Goal: Task Accomplishment & Management: Use online tool/utility

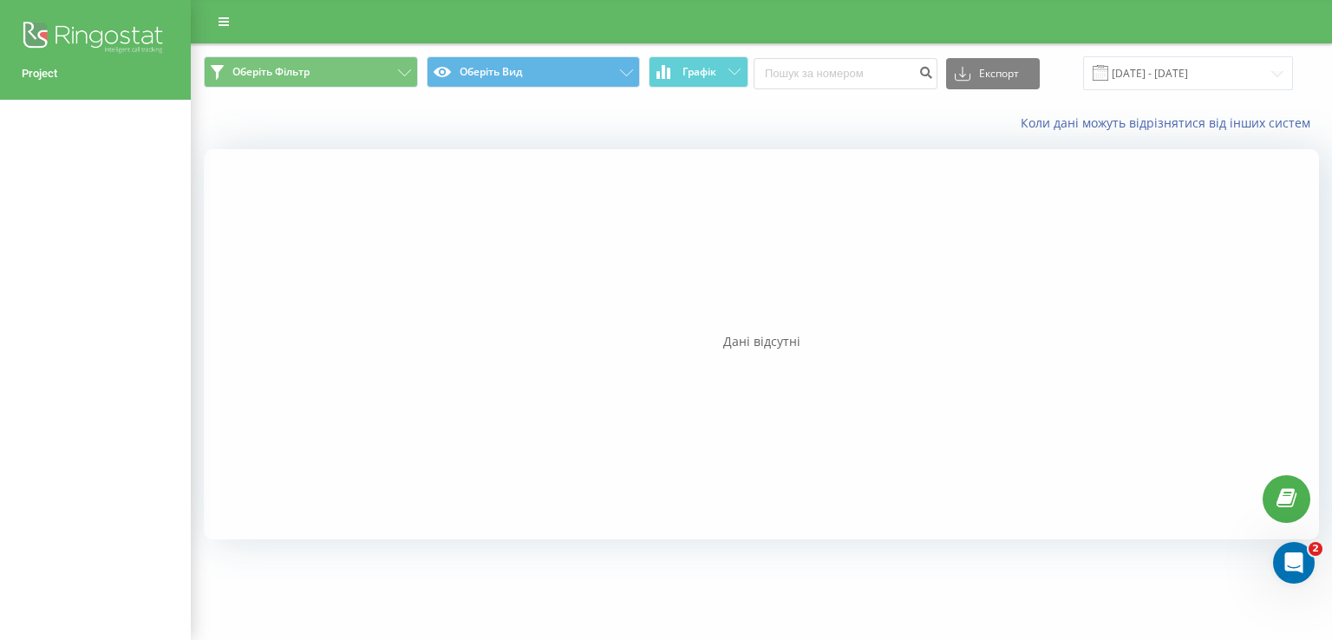
click at [330, 137] on div "Коли дані можуть відрізнятися вiд інших систем" at bounding box center [762, 123] width 1140 height 42
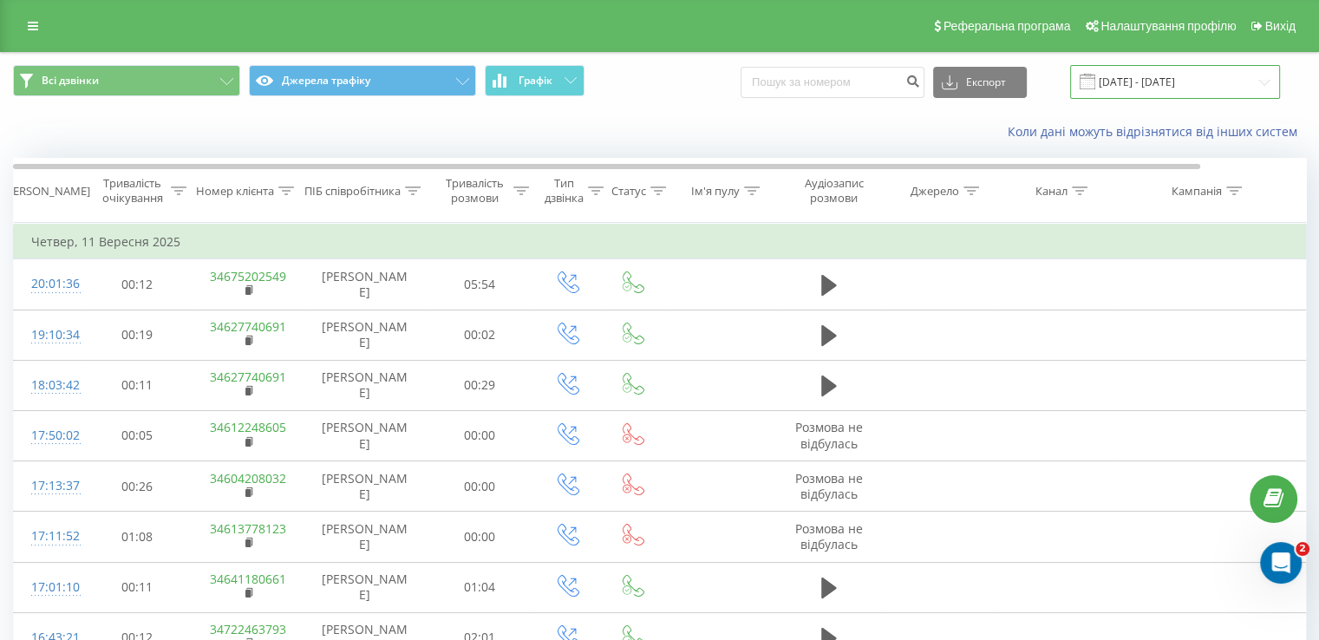
click at [1152, 80] on input "[DATE] - [DATE]" at bounding box center [1175, 82] width 210 height 34
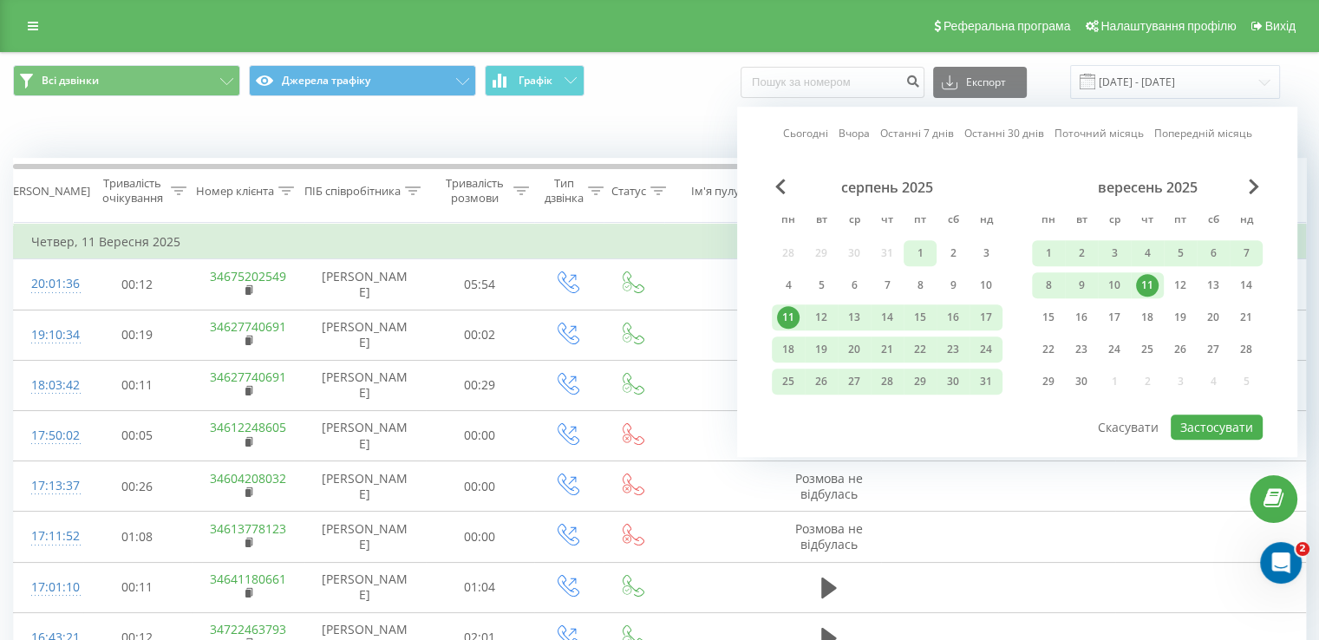
click at [921, 255] on div "1" at bounding box center [920, 253] width 23 height 23
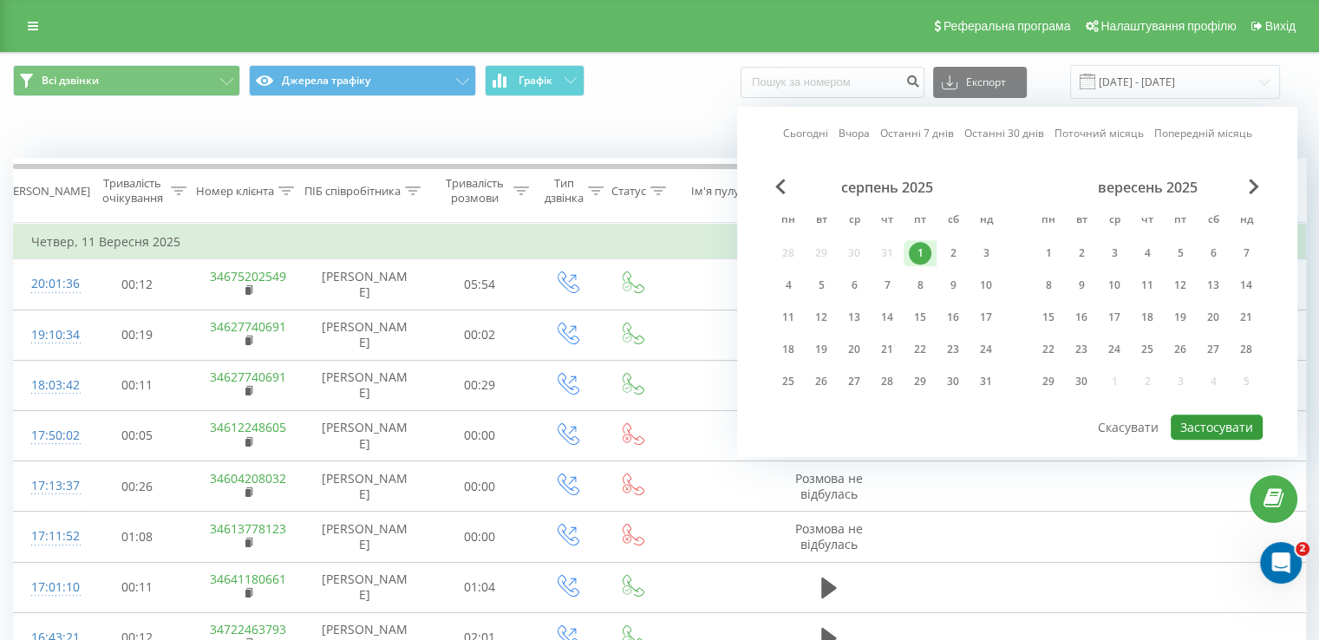
click at [1212, 426] on button "Застосувати" at bounding box center [1217, 427] width 92 height 25
type input "01.08.2025 - 01.08.2025"
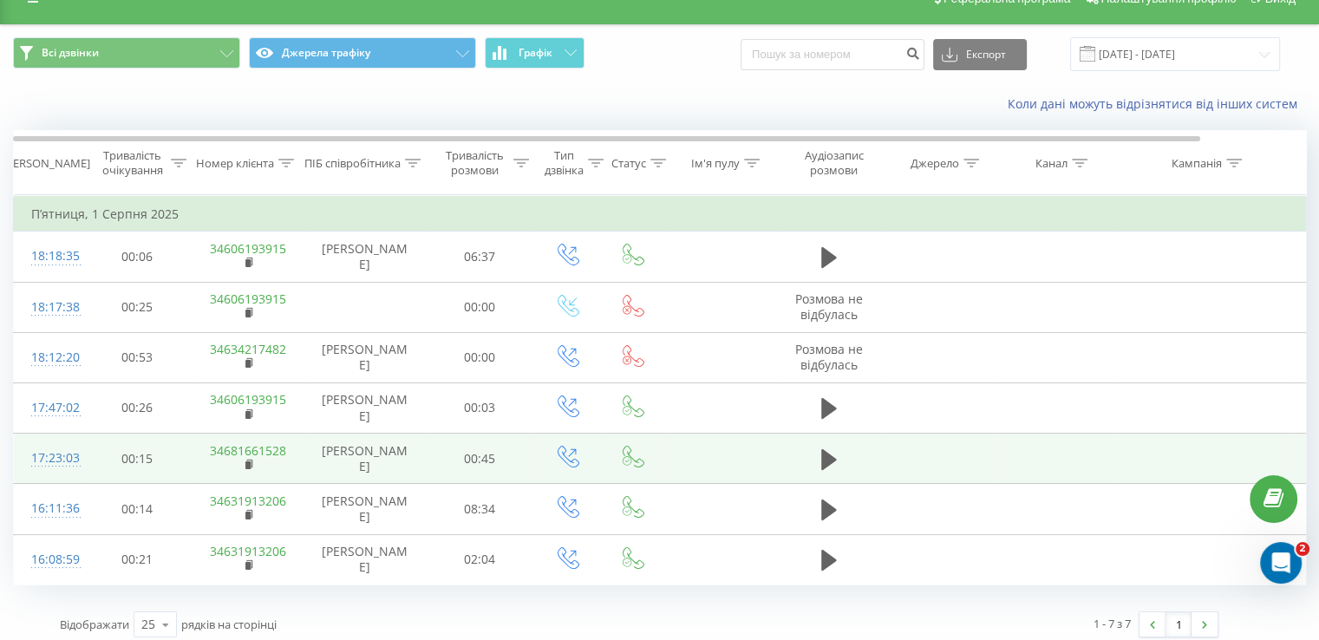
scroll to position [38, 0]
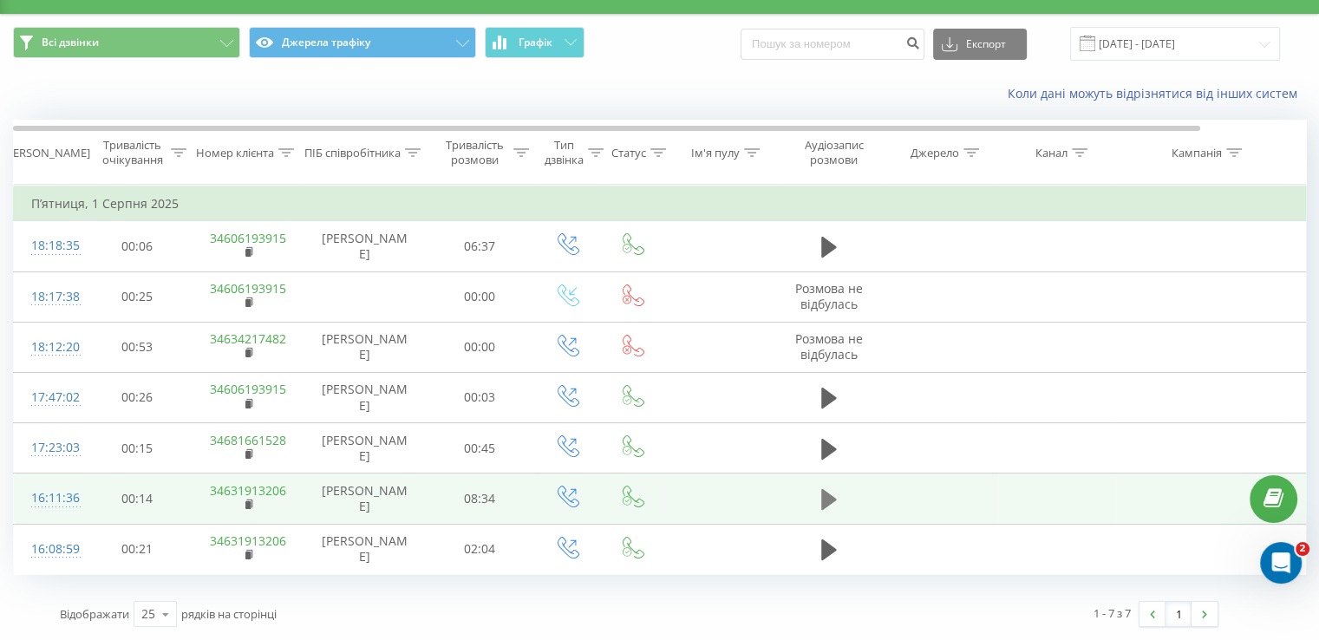
click at [832, 501] on icon at bounding box center [829, 499] width 16 height 21
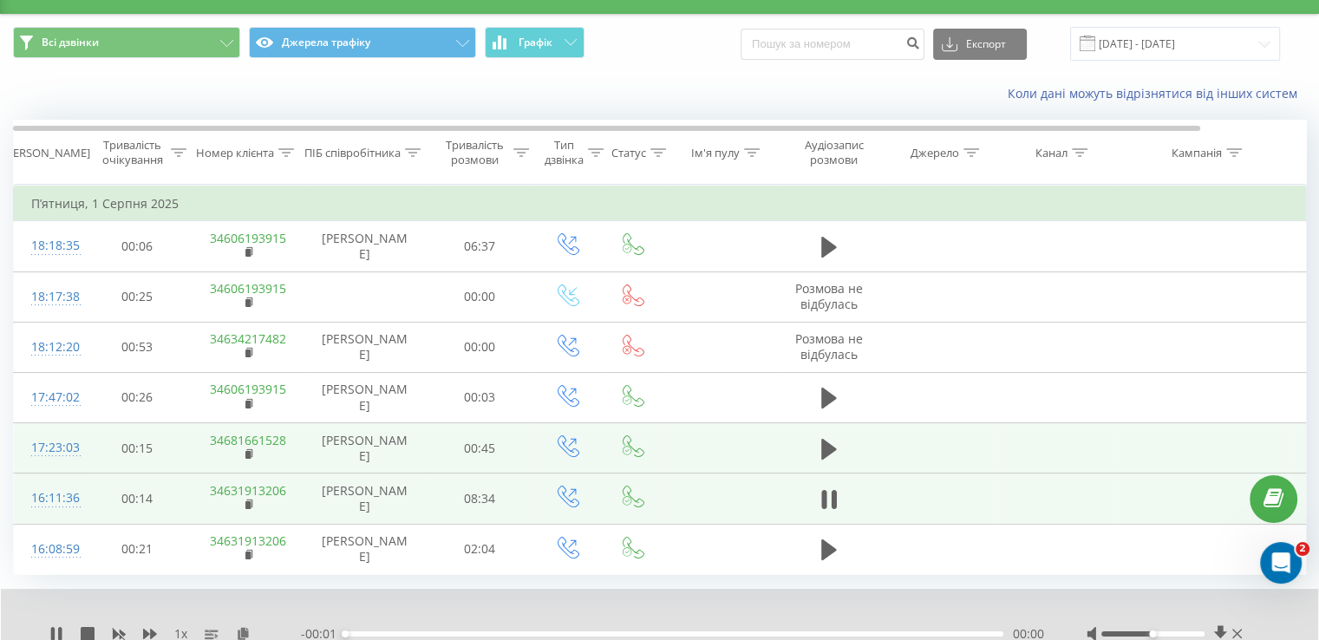
scroll to position [104, 0]
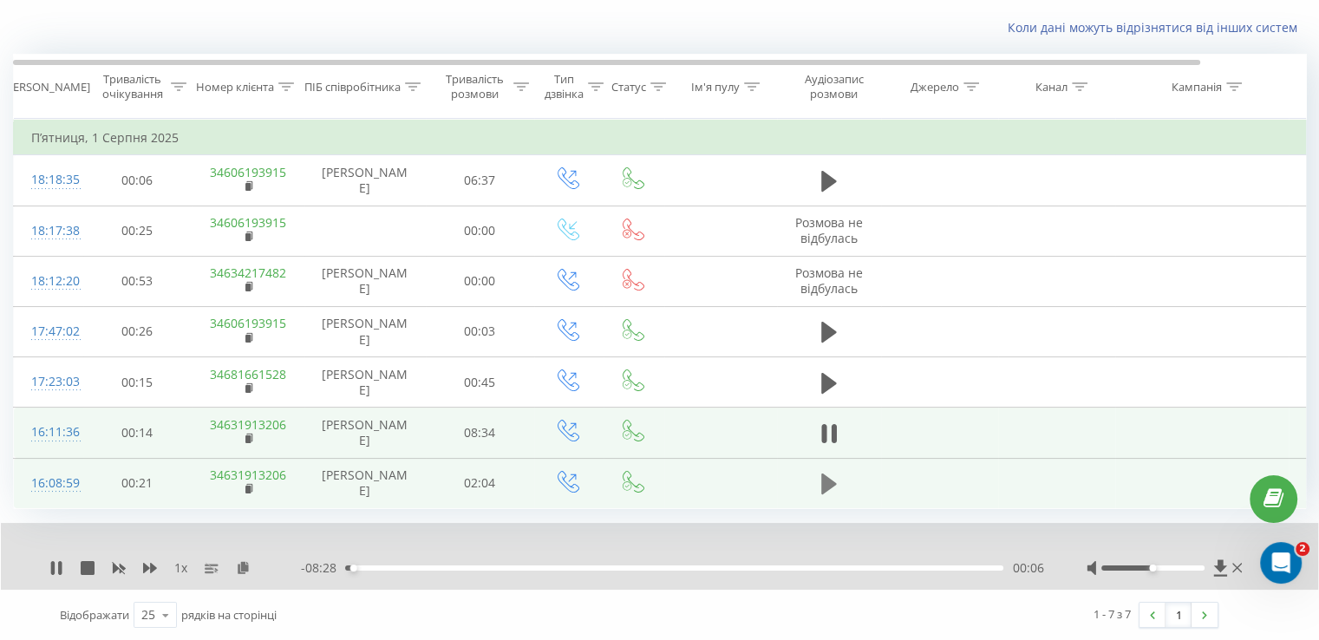
click at [828, 479] on icon at bounding box center [829, 484] width 16 height 21
click at [1220, 570] on icon at bounding box center [1220, 567] width 13 height 16
click at [954, 608] on div "1 - 7 з 7 1" at bounding box center [935, 615] width 592 height 50
click at [760, 568] on div "01:18" at bounding box center [674, 568] width 658 height 5
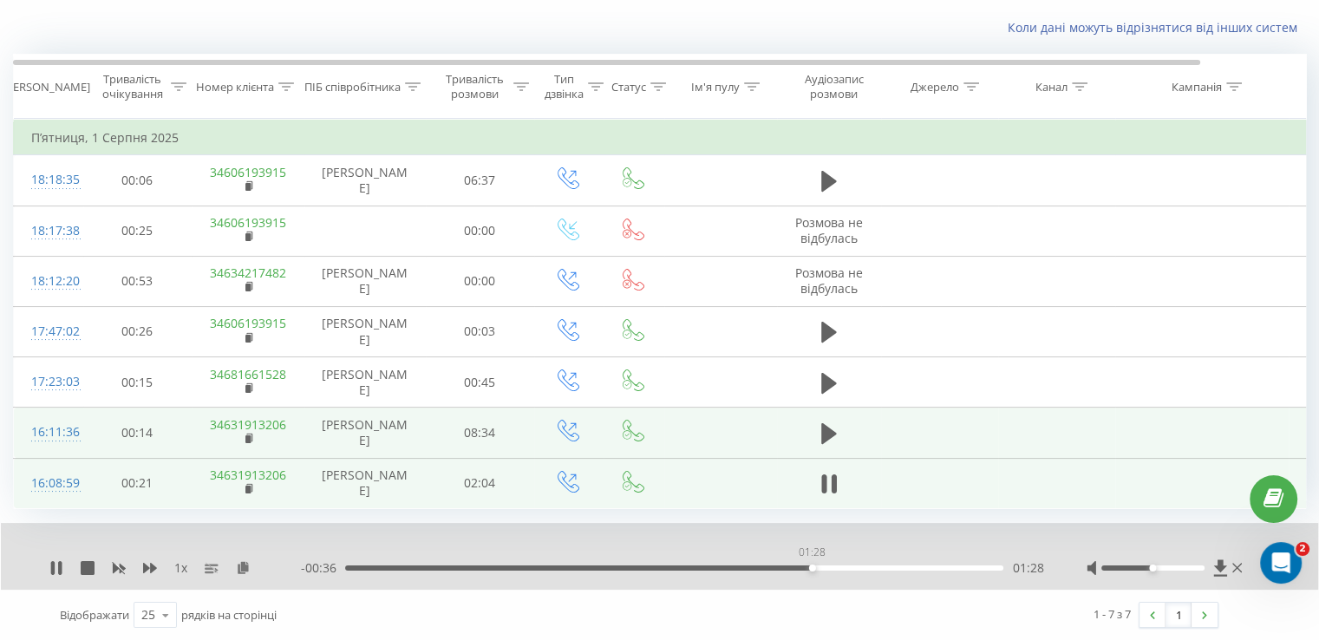
click at [812, 567] on div "01:28" at bounding box center [674, 568] width 658 height 5
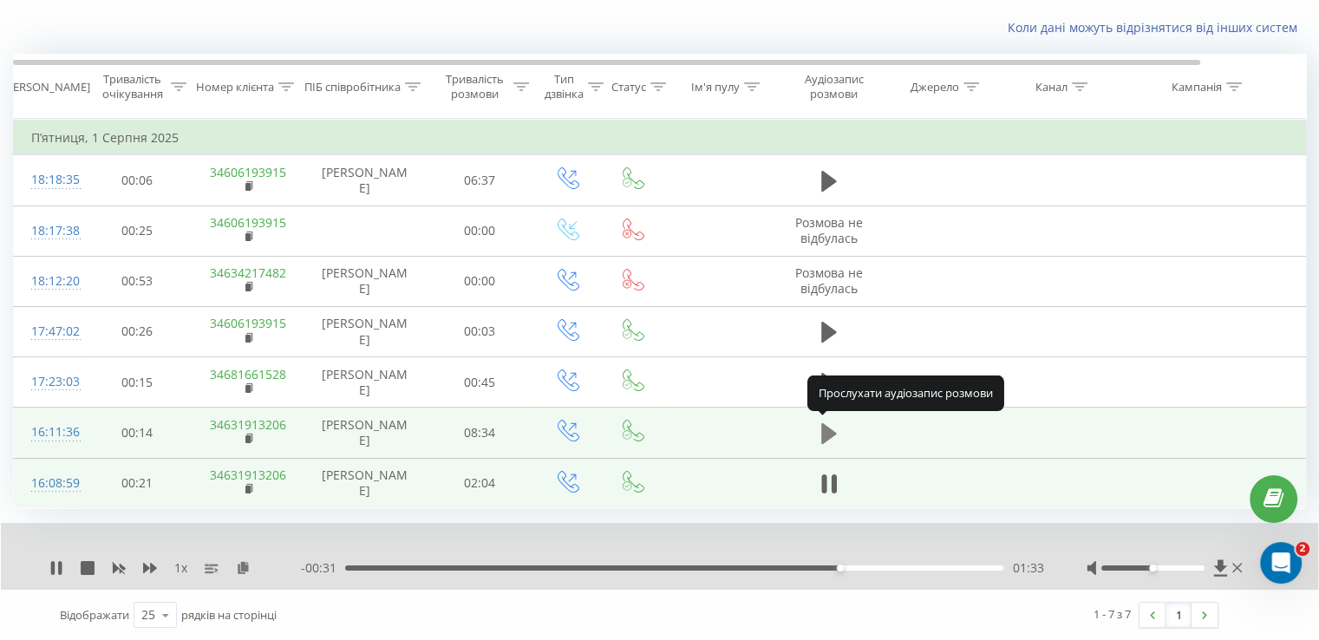
click at [829, 427] on icon at bounding box center [829, 433] width 16 height 21
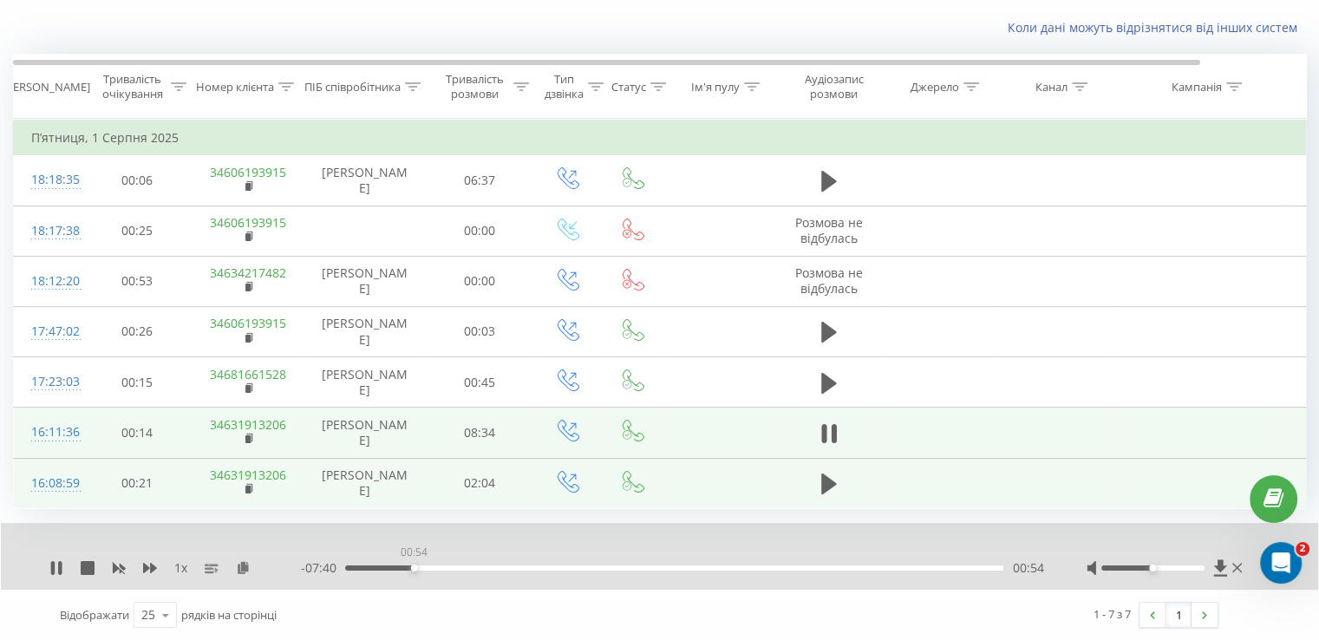
click at [414, 568] on div "00:54" at bounding box center [674, 568] width 658 height 5
click at [829, 429] on icon at bounding box center [829, 434] width 16 height 24
click at [829, 430] on icon at bounding box center [829, 433] width 16 height 21
click at [505, 568] on div "02:05" at bounding box center [674, 568] width 658 height 5
click at [940, 615] on div "1 - 7 з 7 1" at bounding box center [935, 615] width 592 height 50
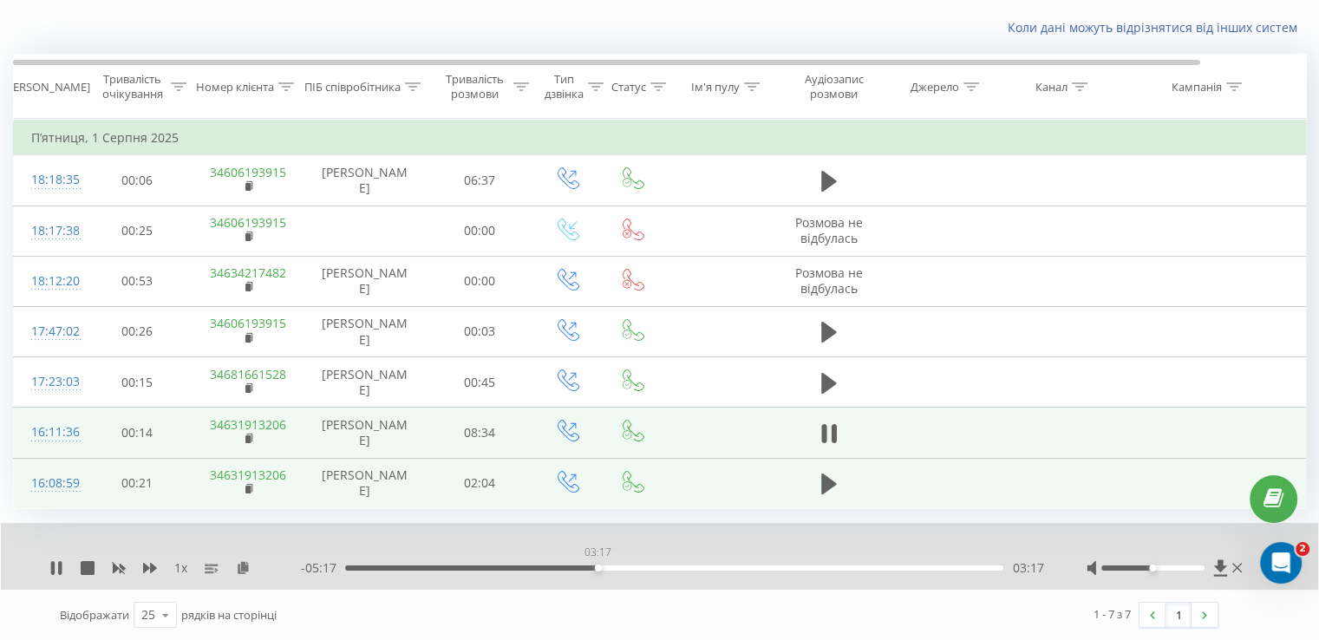
click at [598, 566] on div "03:17" at bounding box center [674, 568] width 658 height 5
click at [1220, 570] on icon at bounding box center [1220, 567] width 13 height 16
click at [87, 566] on icon at bounding box center [88, 568] width 14 height 14
click at [828, 431] on icon at bounding box center [829, 433] width 16 height 21
click at [56, 570] on icon at bounding box center [56, 568] width 14 height 14
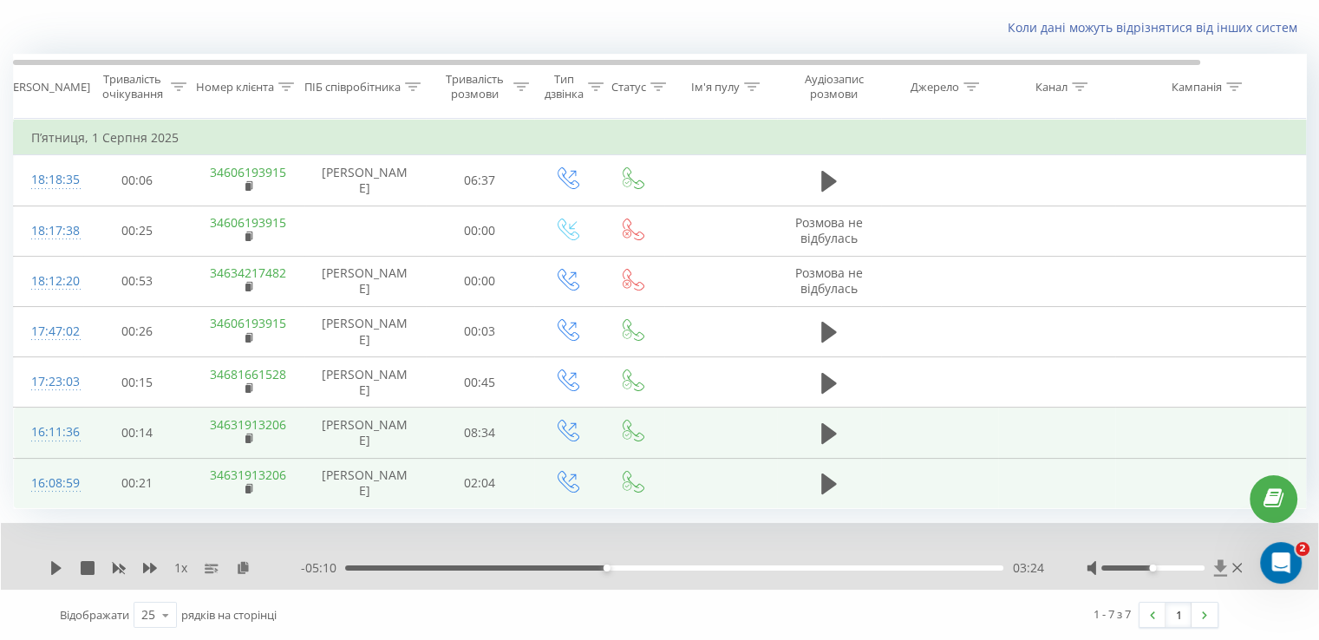
click at [1218, 566] on icon at bounding box center [1220, 567] width 13 height 16
click at [180, 38] on div "Коли дані можуть відрізнятися вiд інших систем" at bounding box center [660, 28] width 1318 height 42
click at [1239, 570] on icon at bounding box center [1238, 568] width 10 height 14
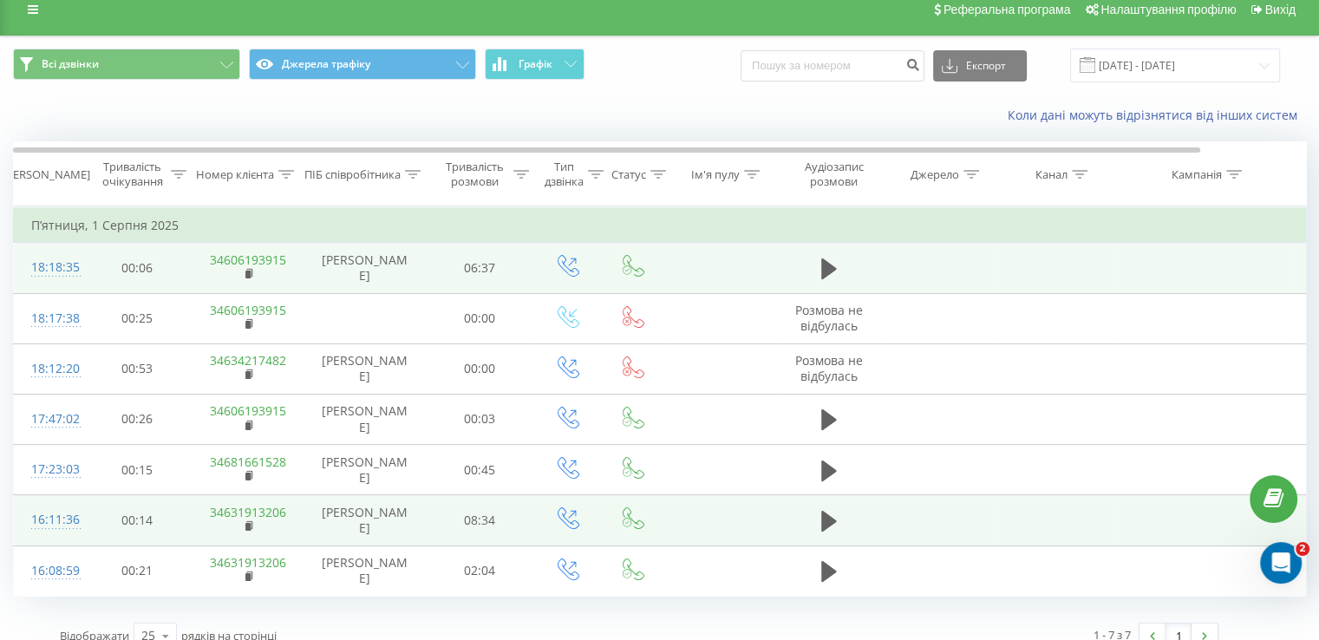
scroll to position [0, 0]
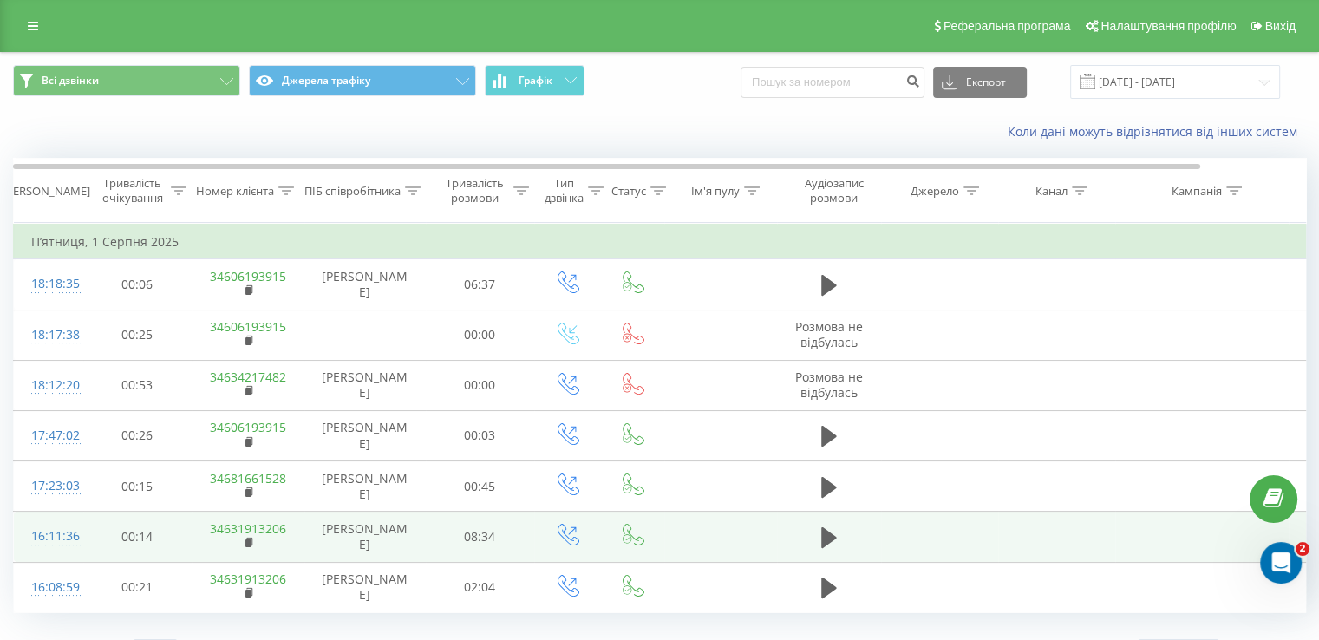
click at [37, 38] on div "Реферальна програма Налаштування профілю Вихід" at bounding box center [659, 26] width 1319 height 52
click at [24, 15] on link at bounding box center [32, 26] width 31 height 24
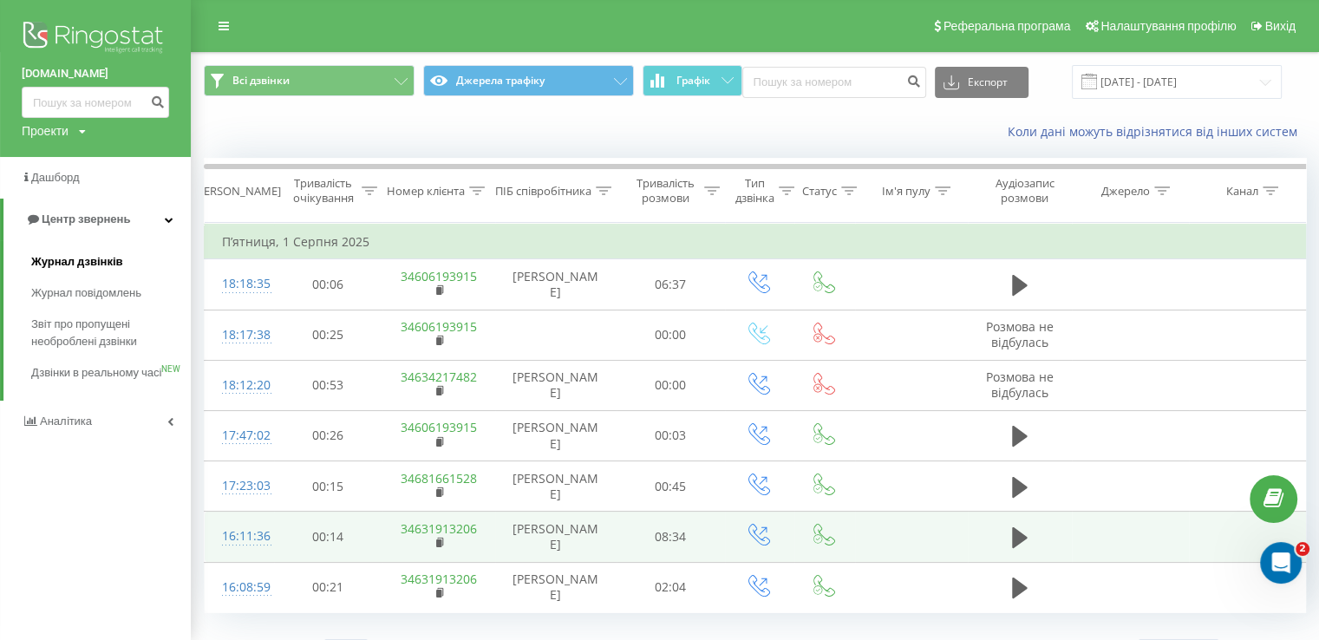
click at [109, 258] on span "Журнал дзвінків" at bounding box center [77, 261] width 92 height 17
